Goal: Obtain resource: Obtain resource

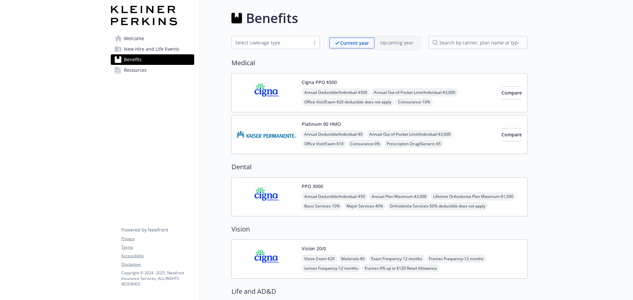
click at [261, 88] on img at bounding box center [266, 93] width 59 height 28
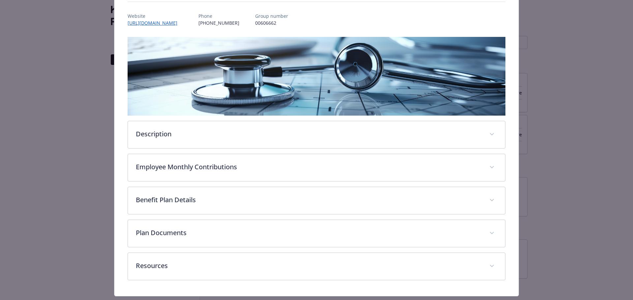
scroll to position [91, 0]
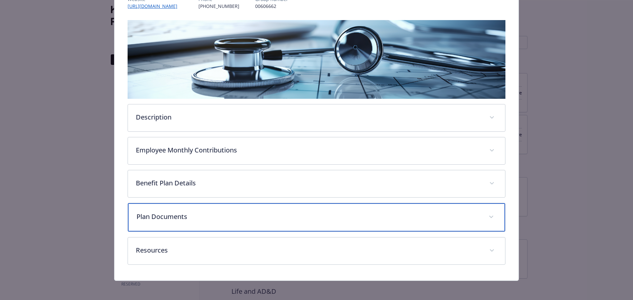
click at [489, 218] on span "details for plan Medical - Cigna PPO $500 - Medical PPO" at bounding box center [491, 217] width 11 height 11
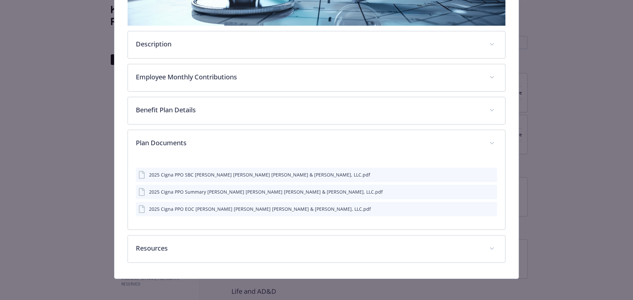
scroll to position [164, 0]
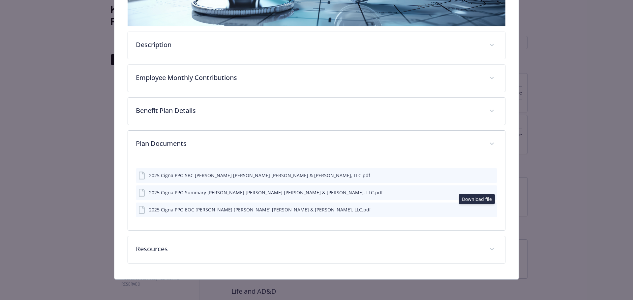
click at [478, 209] on icon "download file" at bounding box center [480, 209] width 4 height 4
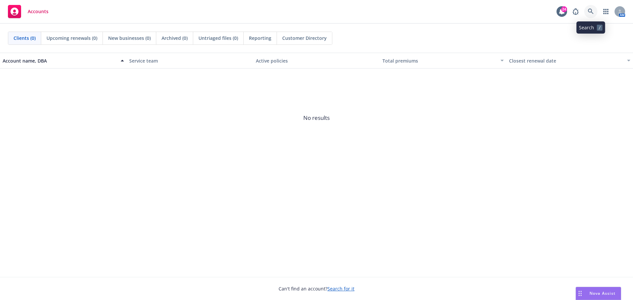
click at [591, 13] on icon at bounding box center [591, 12] width 6 height 6
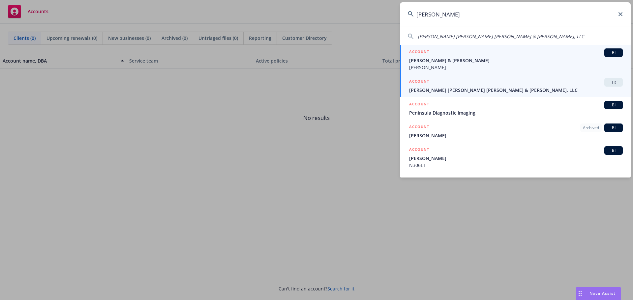
type input "kleiner"
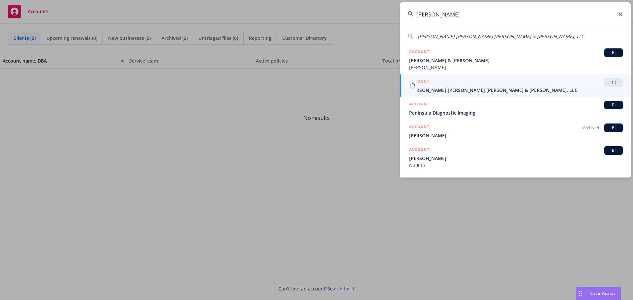
click at [432, 90] on span "Kleiner Perkins Caufield & Byers, LLC" at bounding box center [516, 90] width 214 height 7
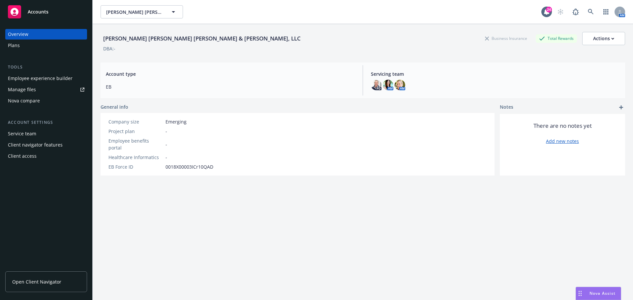
click at [13, 43] on div "Plans" at bounding box center [14, 45] width 12 height 11
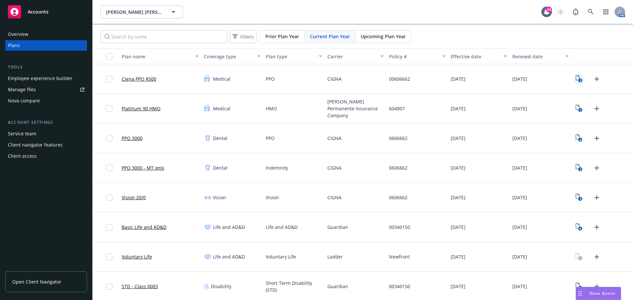
click at [576, 79] on icon "3" at bounding box center [579, 79] width 7 height 8
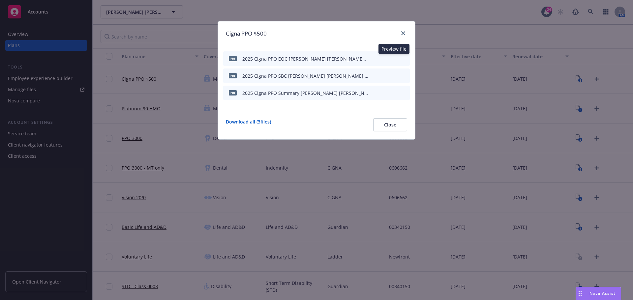
click at [394, 56] on icon "preview file" at bounding box center [393, 58] width 6 height 5
